Goal: Task Accomplishment & Management: Use online tool/utility

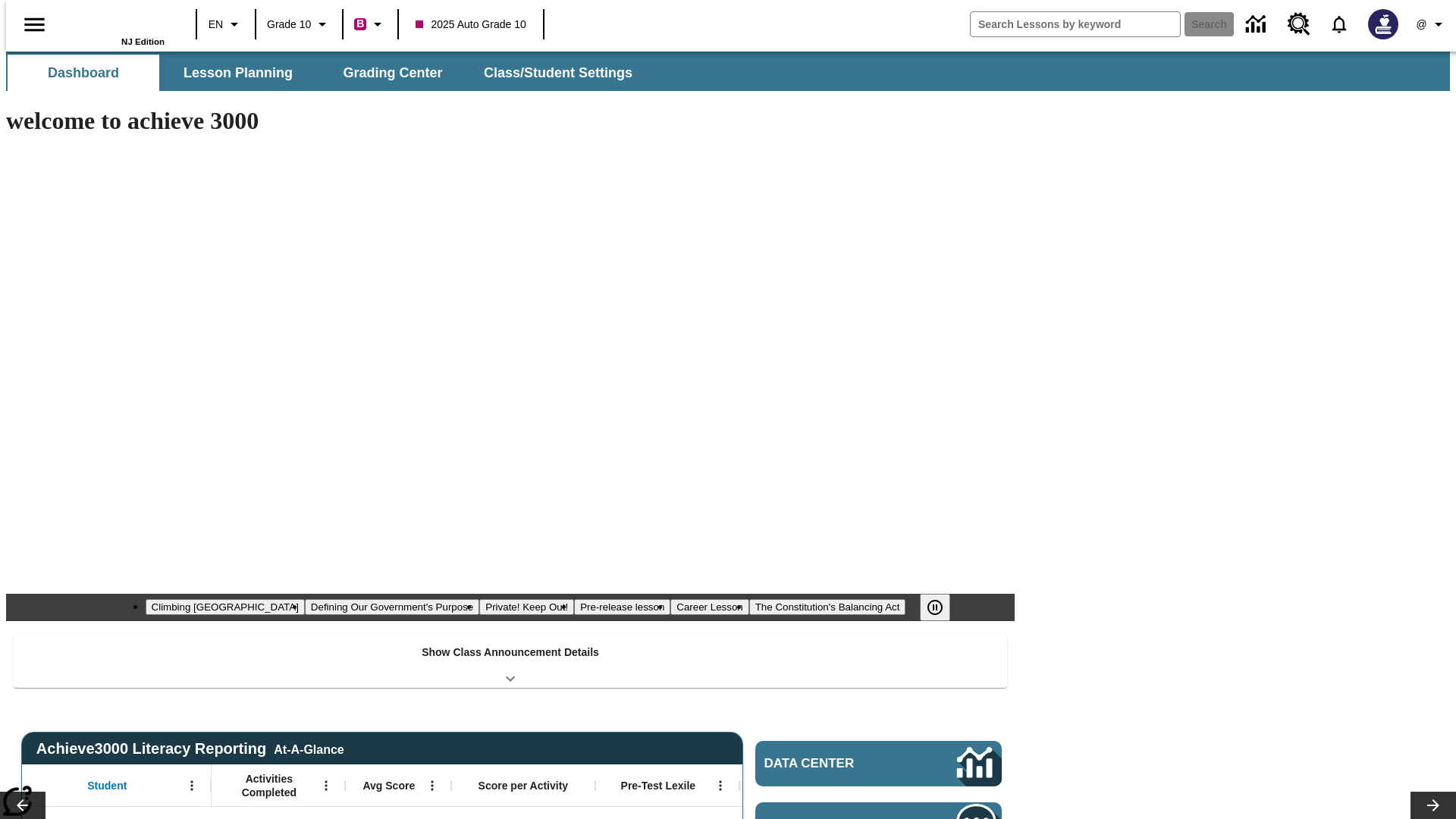
type input "-1"
click at [387, 73] on span "Grading Center" at bounding box center [393, 73] width 100 height 17
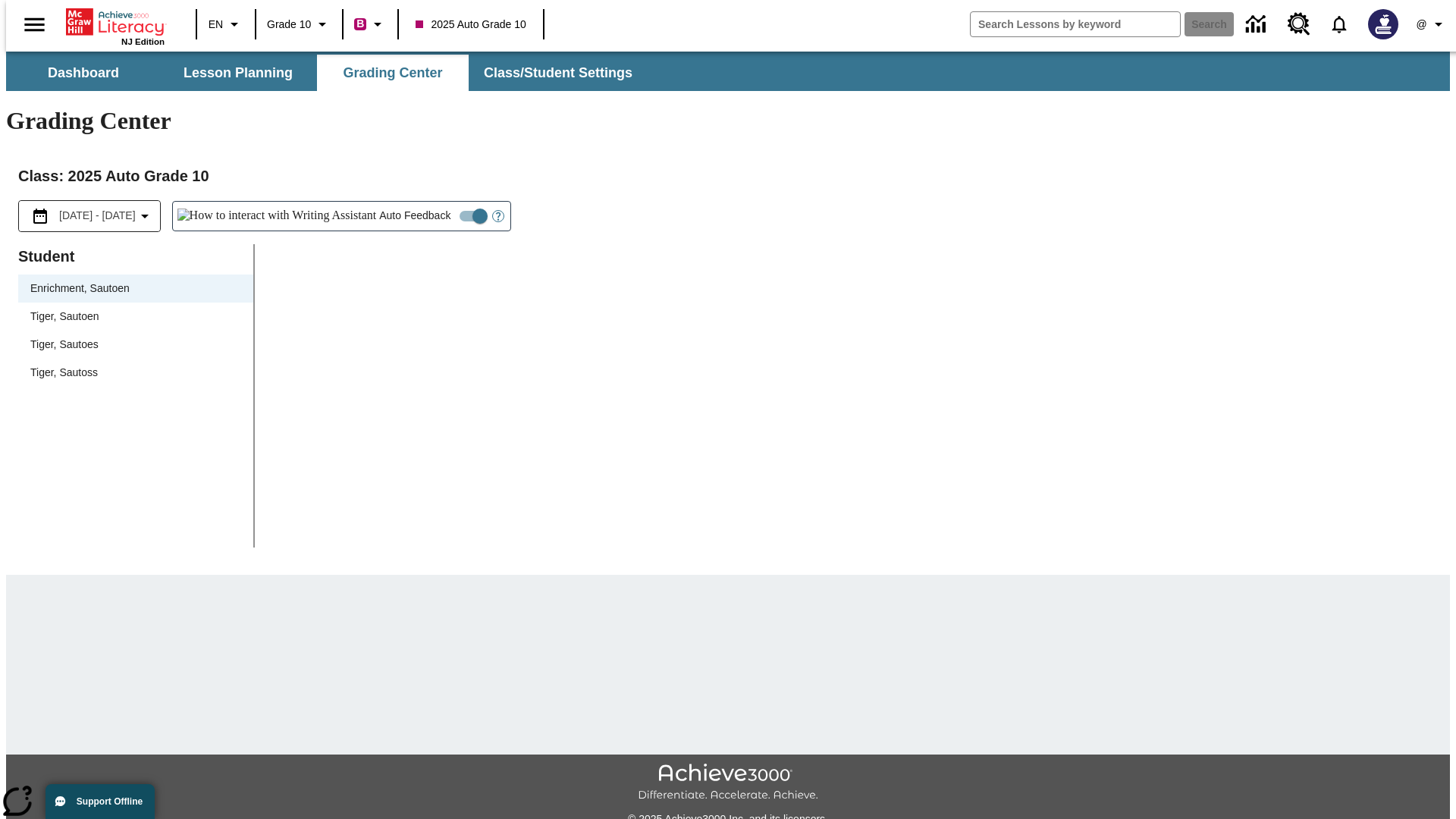
click at [131, 308] on div "Tiger, Sautoen" at bounding box center [135, 316] width 211 height 16
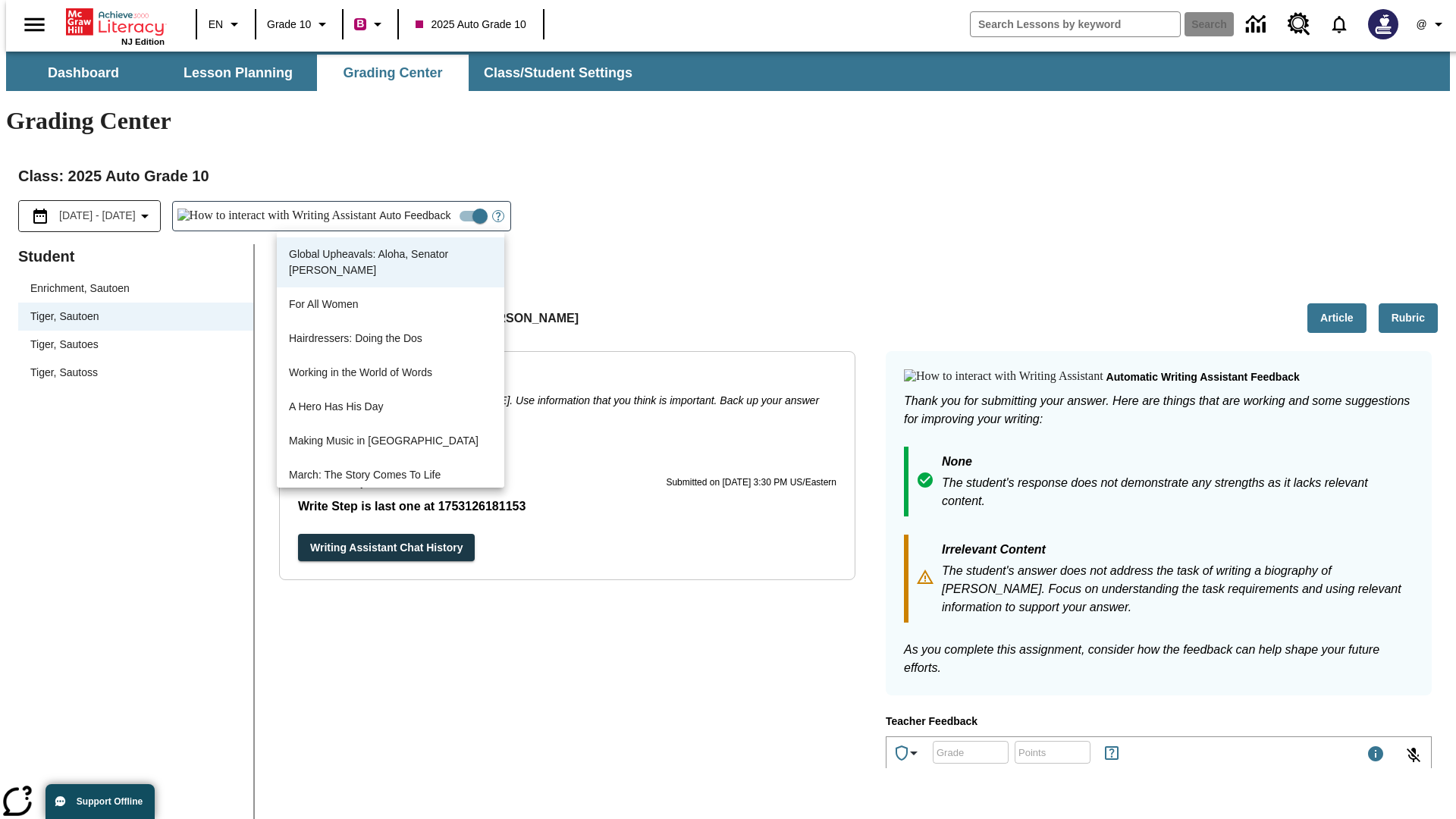
click at [298, 534] on button "Writing Assistant Chat History" at bounding box center [386, 548] width 176 height 28
